Goal: Task Accomplishment & Management: Manage account settings

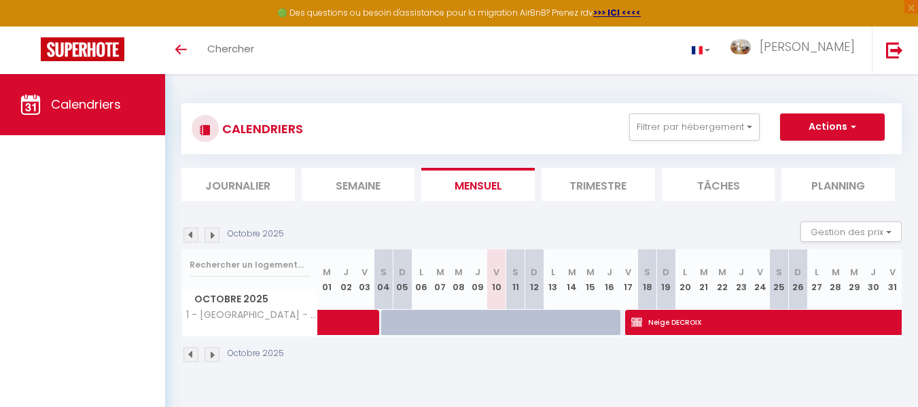
click at [598, 187] on li "Trimestre" at bounding box center [599, 184] width 114 height 33
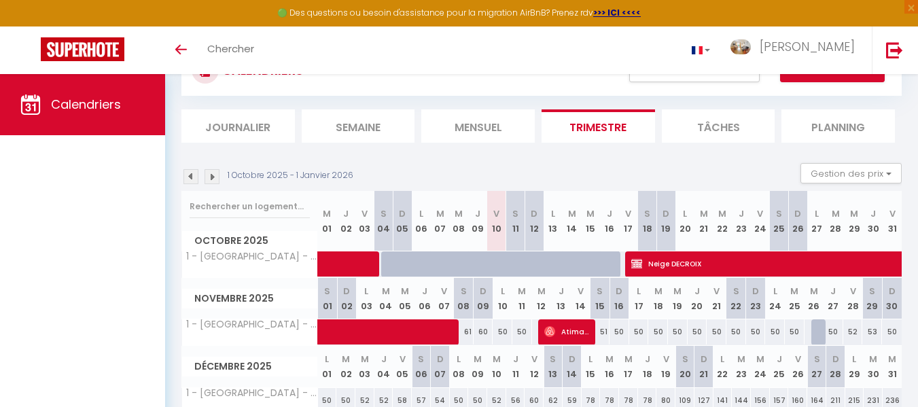
scroll to position [68, 0]
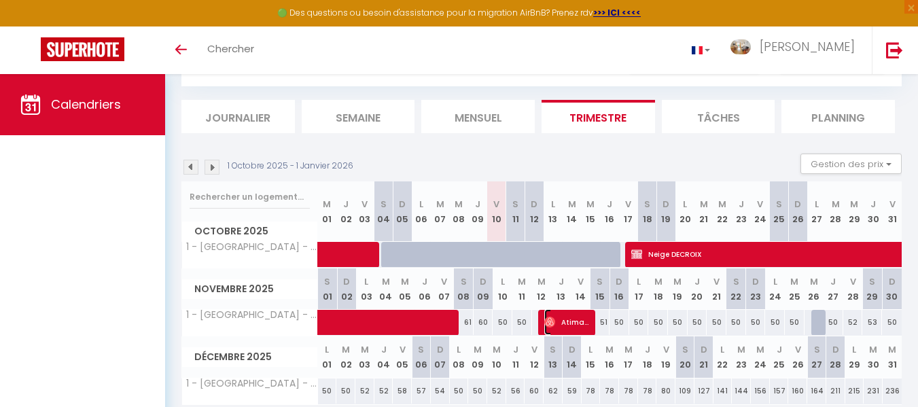
click at [568, 321] on span "Atimade Belkadi" at bounding box center [567, 322] width 44 height 26
select select "OK"
select select "0"
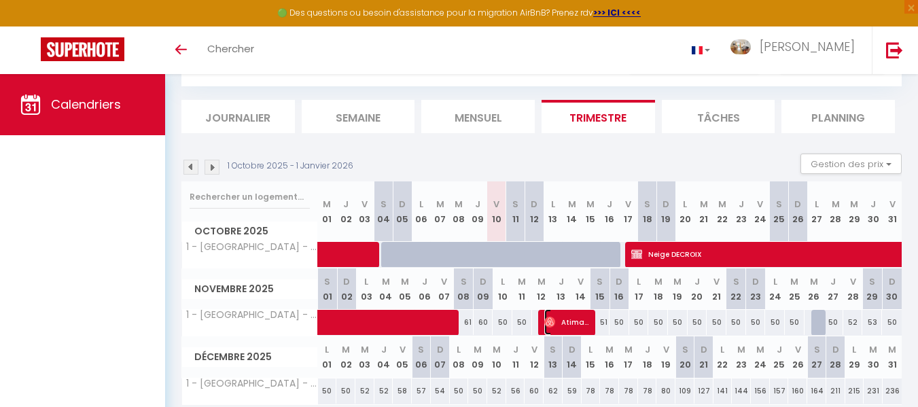
select select "1"
select select
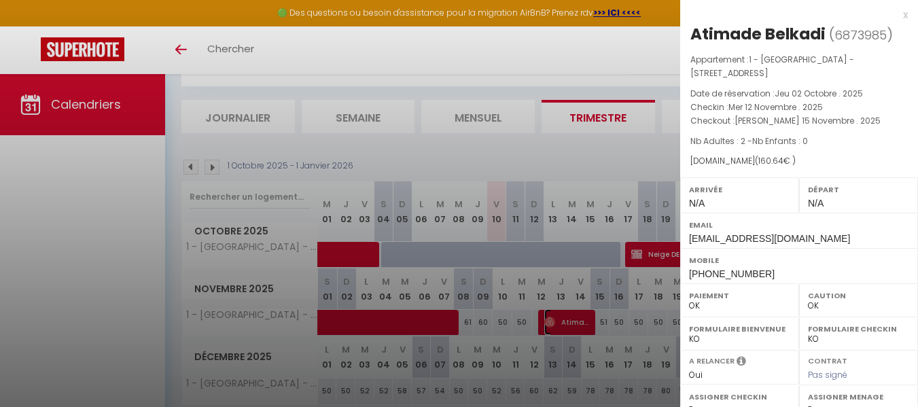
select select "6328"
